Goal: Navigation & Orientation: Find specific page/section

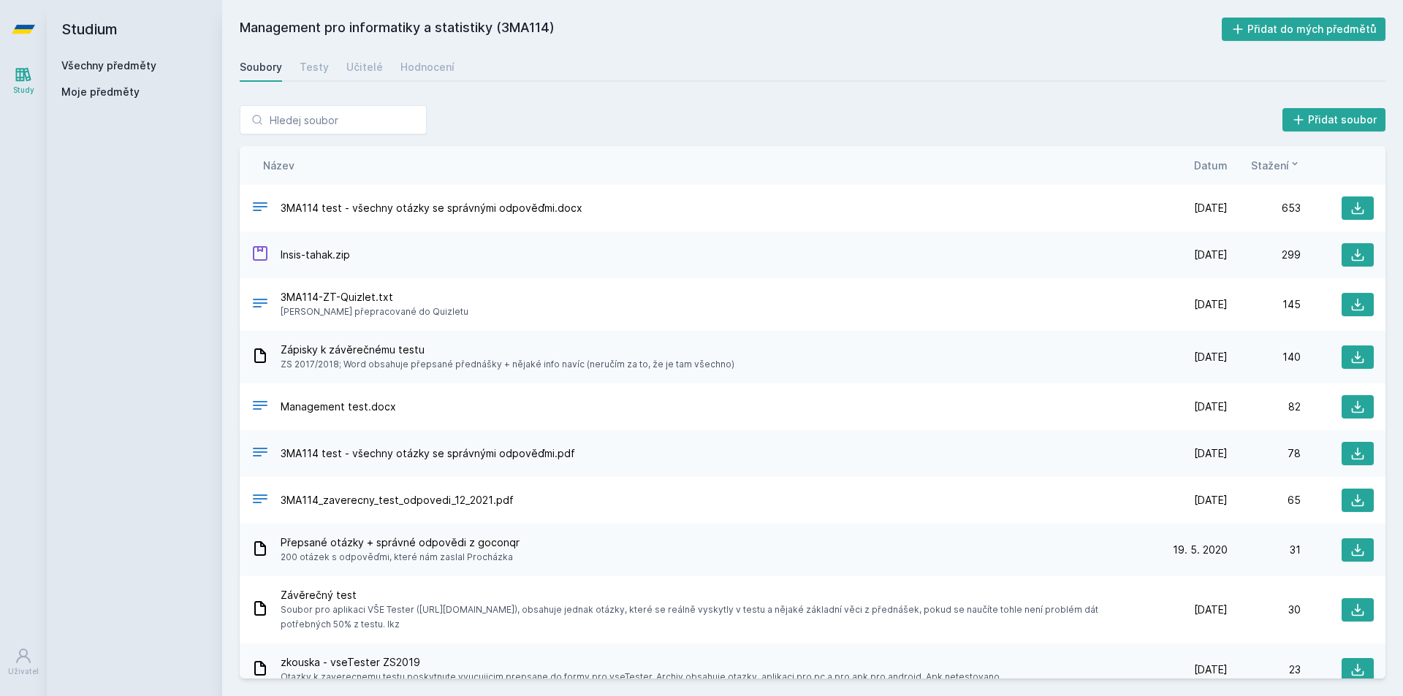
click at [1201, 168] on span "Datum" at bounding box center [1211, 165] width 34 height 15
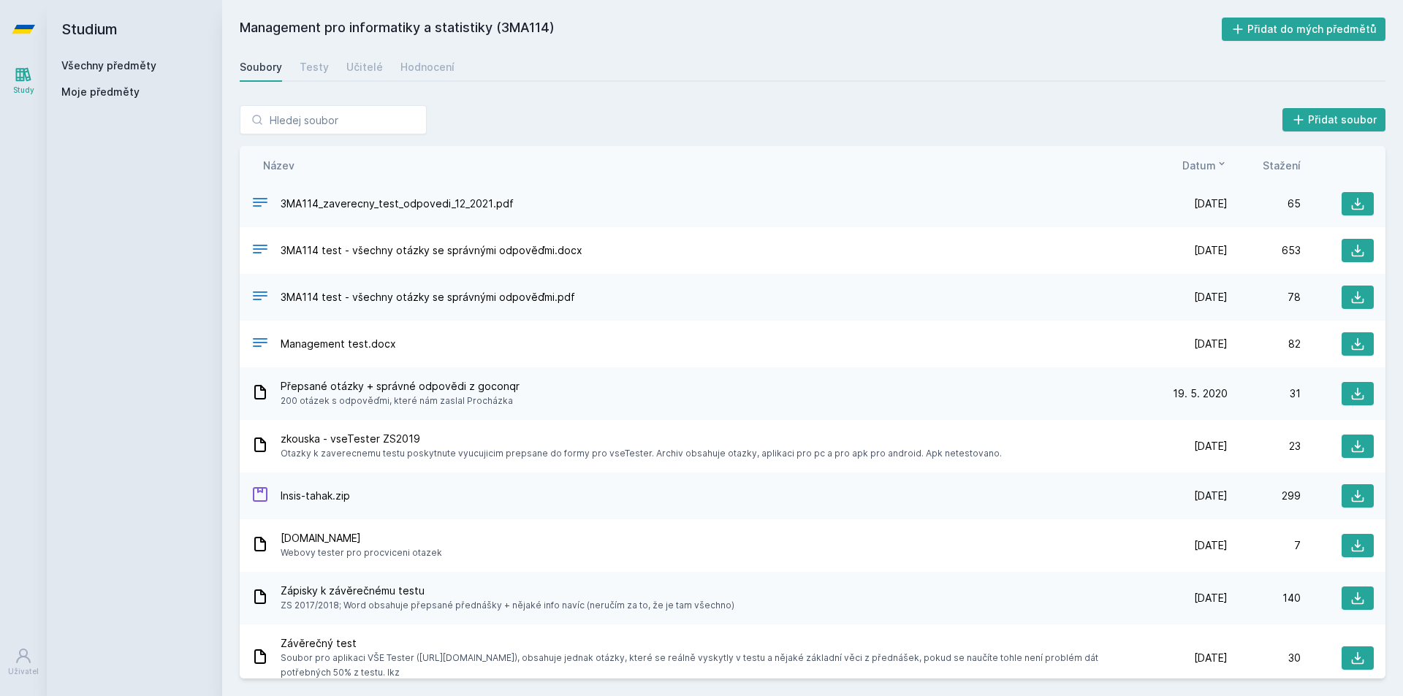
scroll to position [70, 0]
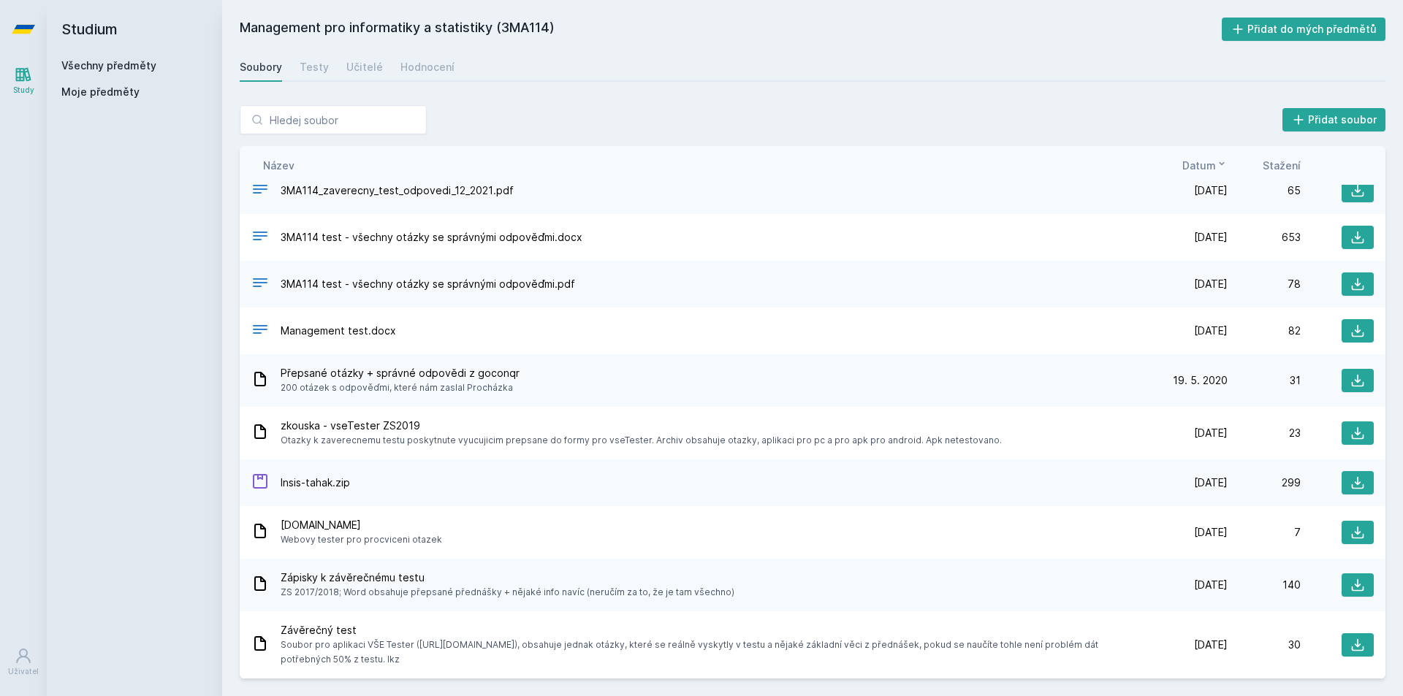
click at [913, 45] on div "Management pro informatiky a statistiky (3MA114) Přidat do mých předmětů Soubor…" at bounding box center [813, 348] width 1146 height 661
